Goal: Task Accomplishment & Management: Complete application form

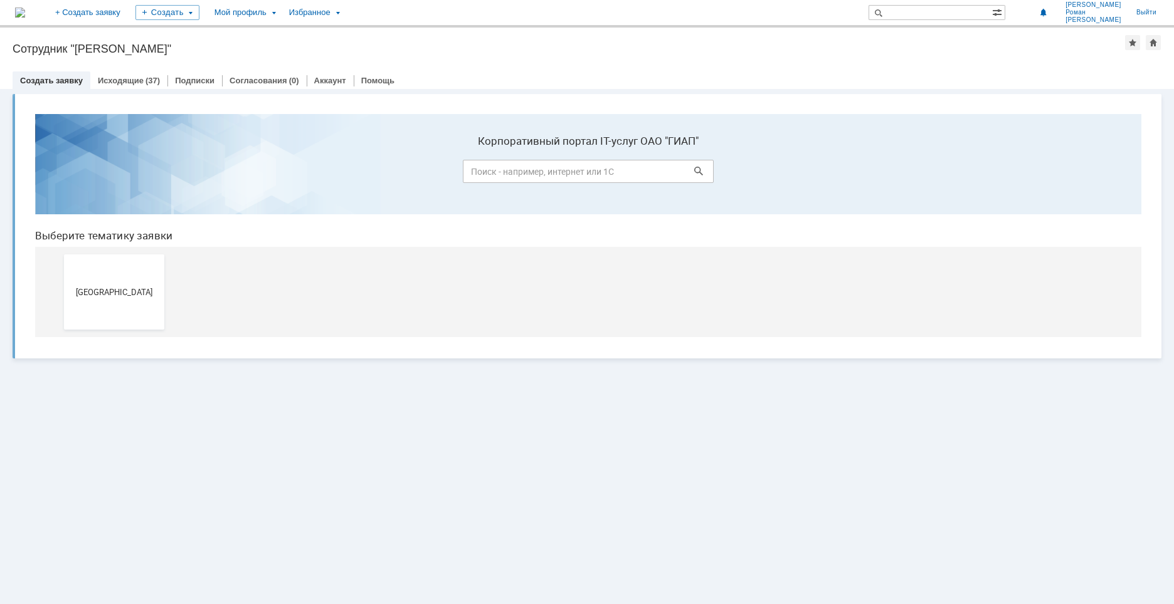
click at [128, 276] on button "[GEOGRAPHIC_DATA]" at bounding box center [114, 292] width 100 height 75
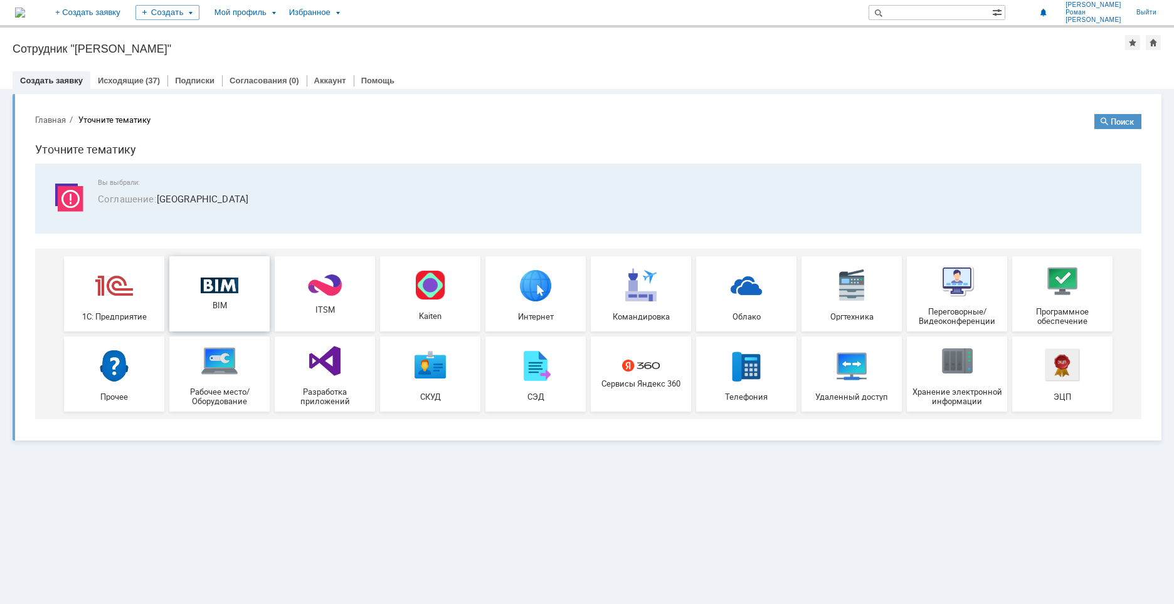
click at [238, 289] on div "BIM" at bounding box center [219, 294] width 93 height 33
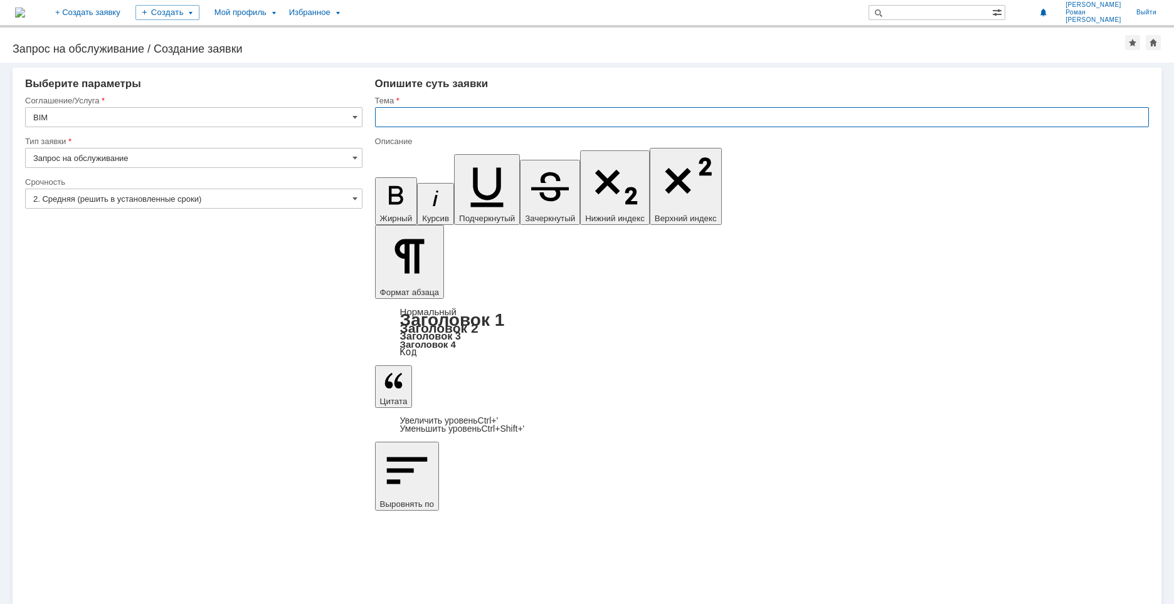
click at [421, 113] on input "text" at bounding box center [762, 117] width 774 height 20
type input "Д"
type input "УКЛ Добавить опоры."
drag, startPoint x: 521, startPoint y: 4433, endPoint x: 625, endPoint y: 4415, distance: 105.6
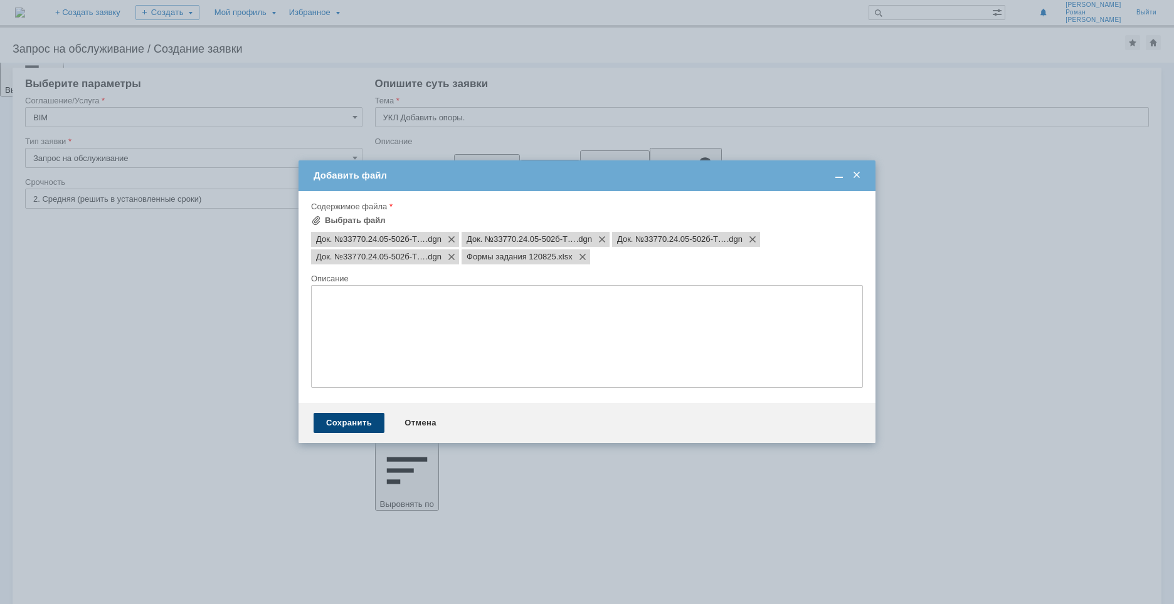
click at [360, 423] on div "Сохранить" at bounding box center [348, 423] width 71 height 20
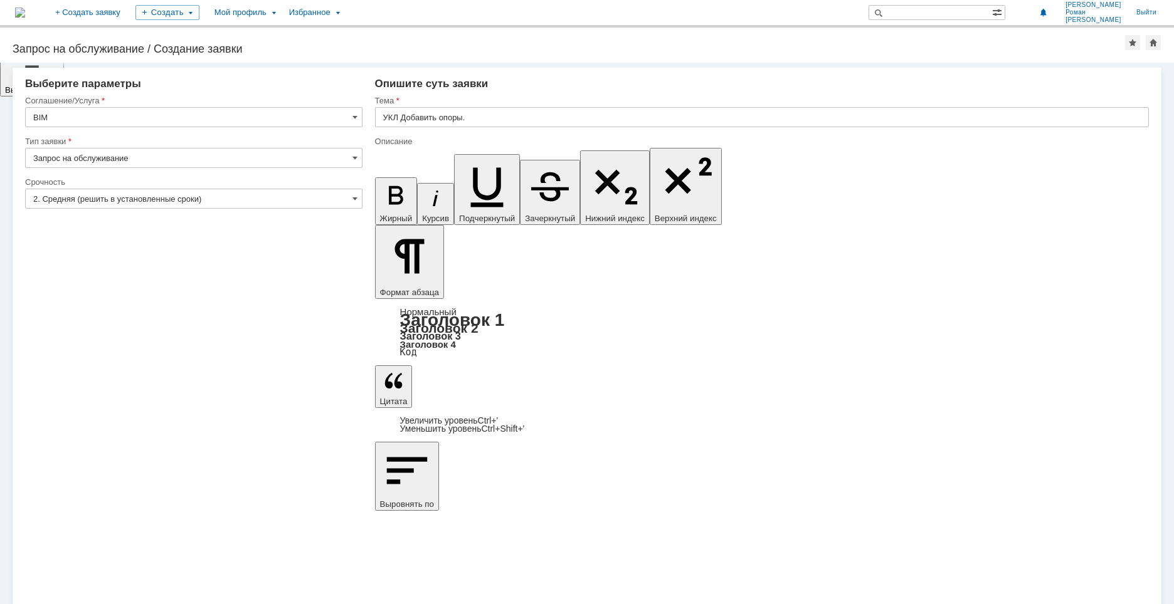
scroll to position [56, 0]
